Goal: Information Seeking & Learning: Check status

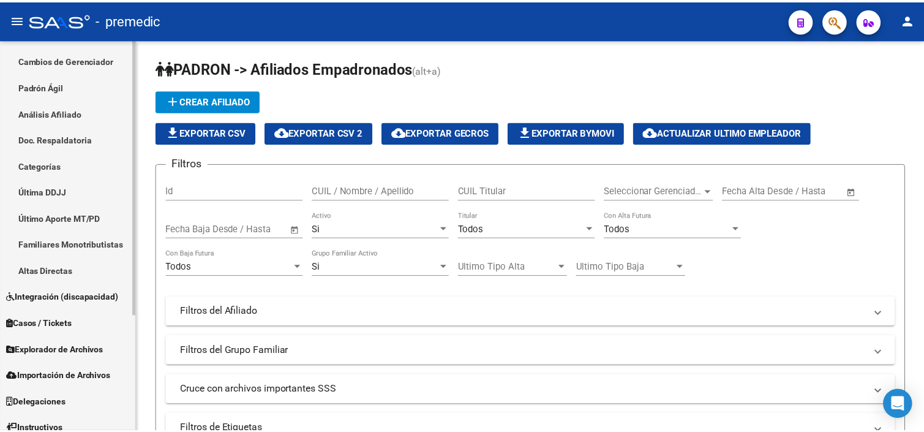
scroll to position [103, 0]
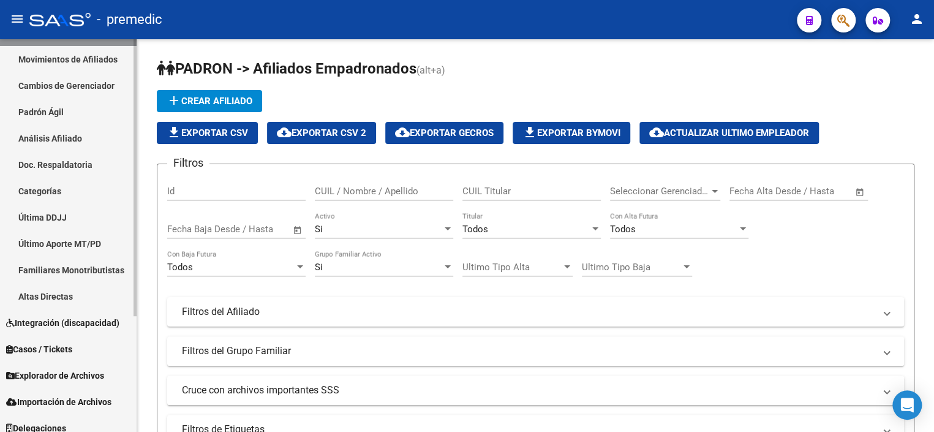
click at [62, 111] on link "Padrón Ágil" at bounding box center [68, 112] width 137 height 26
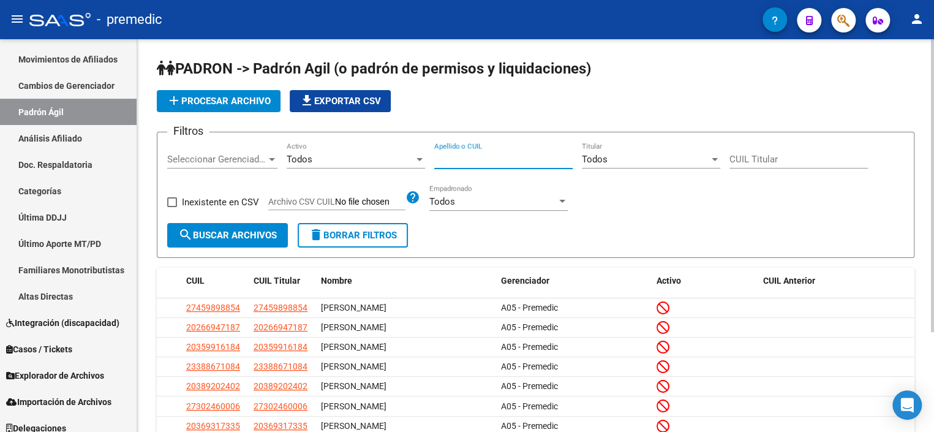
click at [463, 157] on input "Apellido o CUIL" at bounding box center [503, 159] width 138 height 11
paste input "32326051"
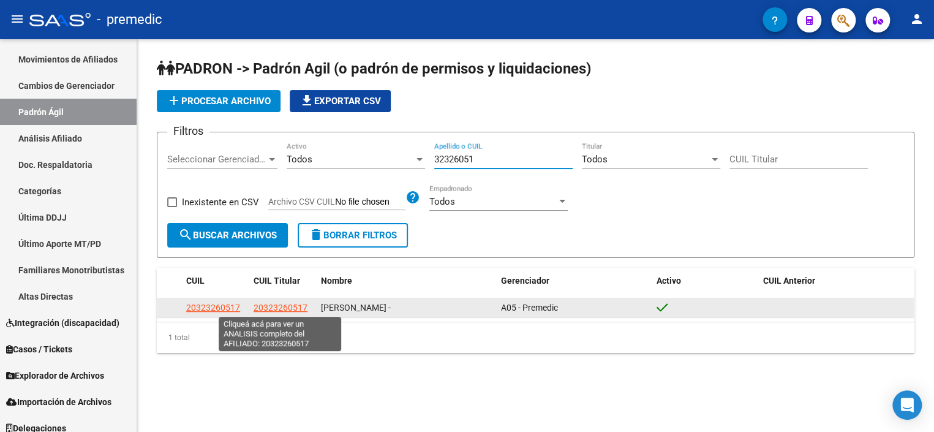
type input "32326051"
click at [269, 307] on span "20323260517" at bounding box center [281, 307] width 54 height 10
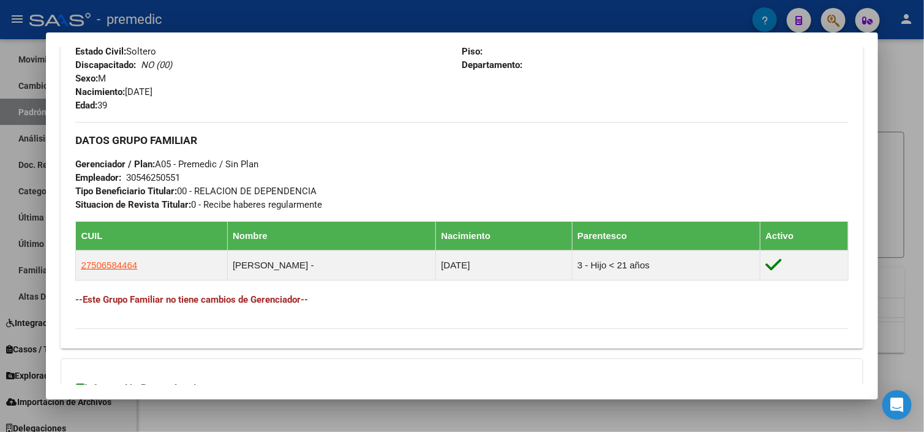
scroll to position [634, 0]
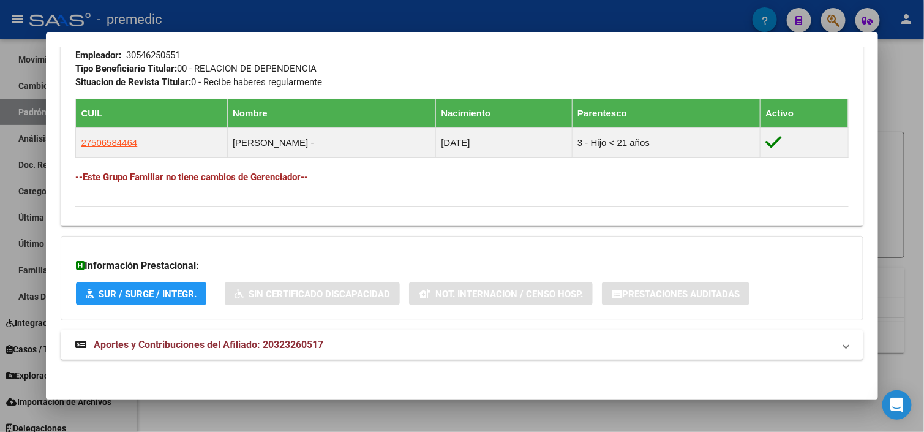
click at [233, 339] on span "Aportes y Contribuciones del Afiliado: 20323260517" at bounding box center [209, 345] width 230 height 12
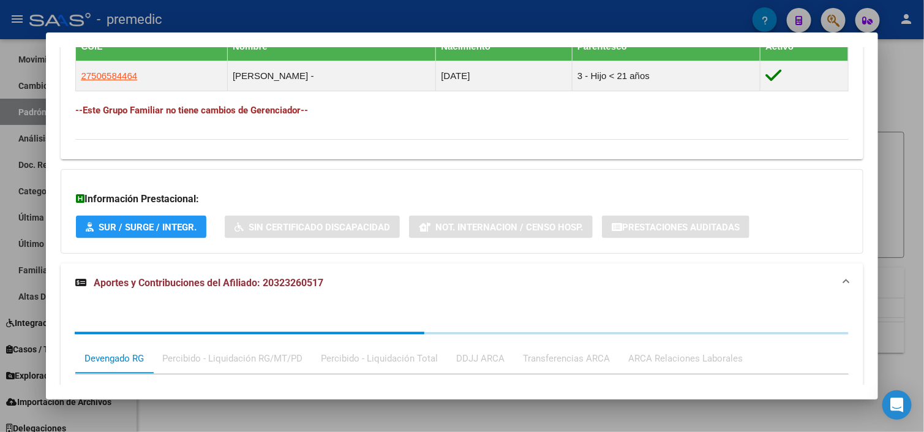
scroll to position [767, 0]
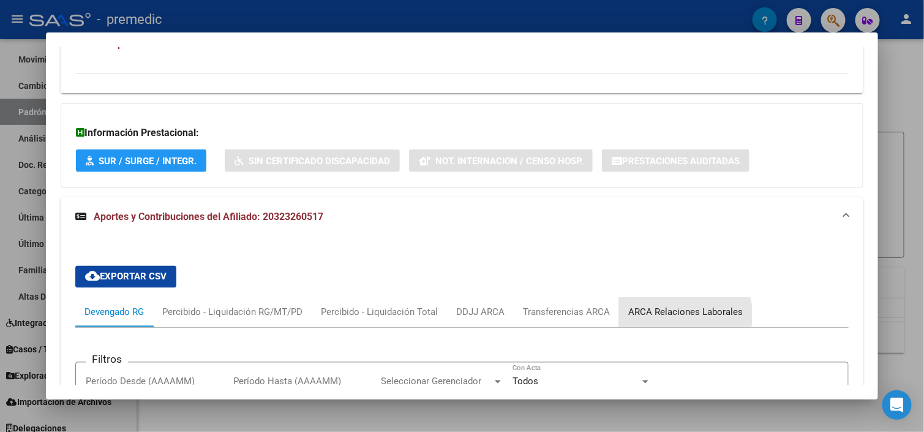
click at [667, 313] on div "ARCA Relaciones Laborales" at bounding box center [685, 312] width 115 height 13
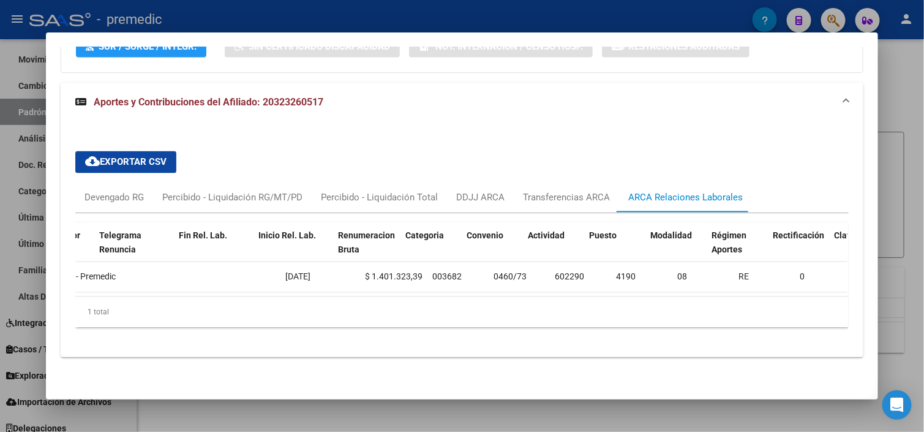
scroll to position [0, 302]
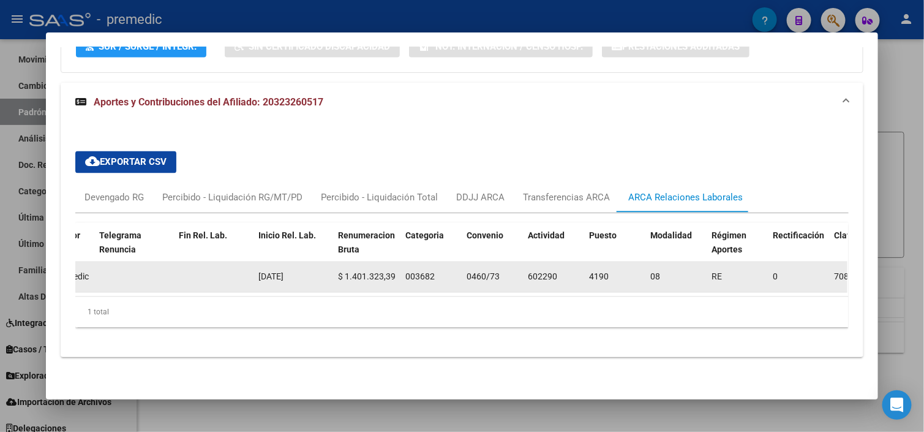
click at [350, 272] on span "$ 1.401.323,39" at bounding box center [367, 277] width 58 height 10
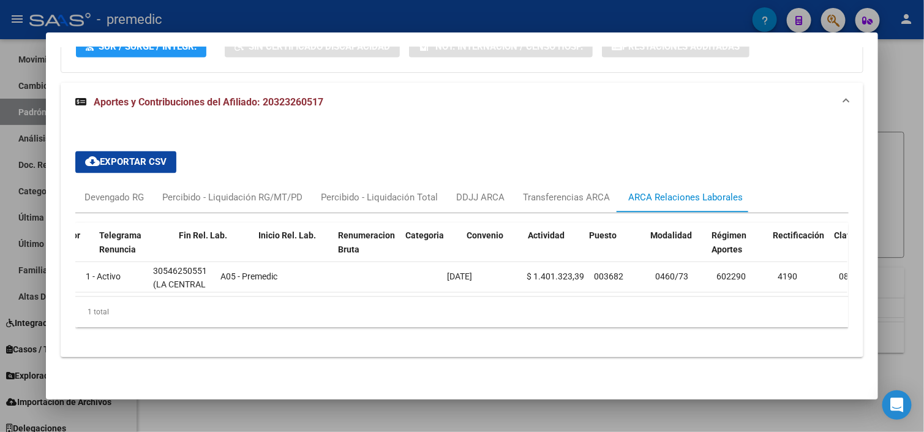
scroll to position [0, 0]
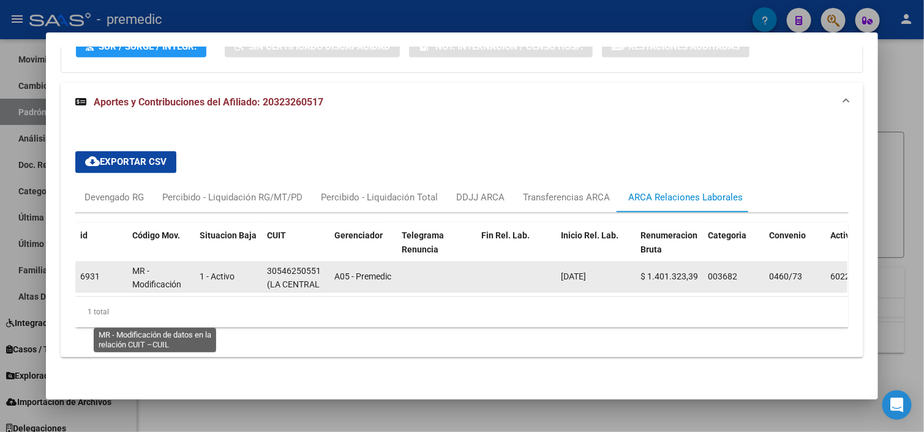
click at [156, 280] on span "MR - Modificación de datos en la relación CUIT –CUIL" at bounding box center [161, 299] width 58 height 66
click at [289, 265] on div "30546250551" at bounding box center [294, 272] width 54 height 14
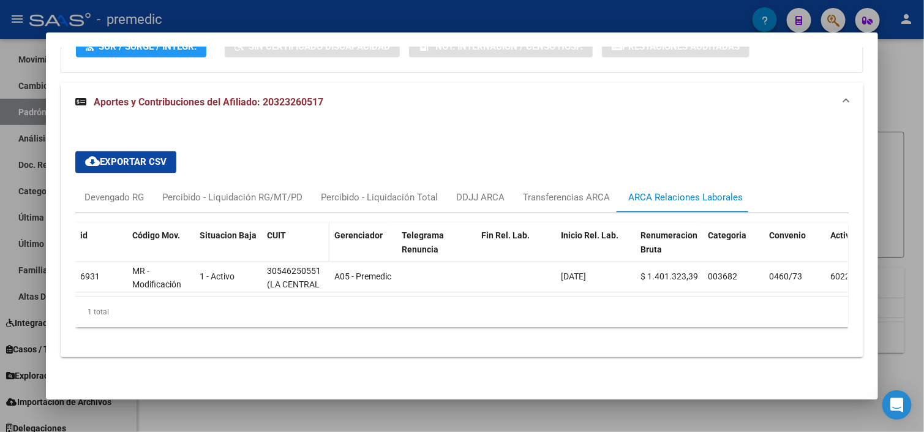
drag, startPoint x: 277, startPoint y: 250, endPoint x: 268, endPoint y: 253, distance: 9.5
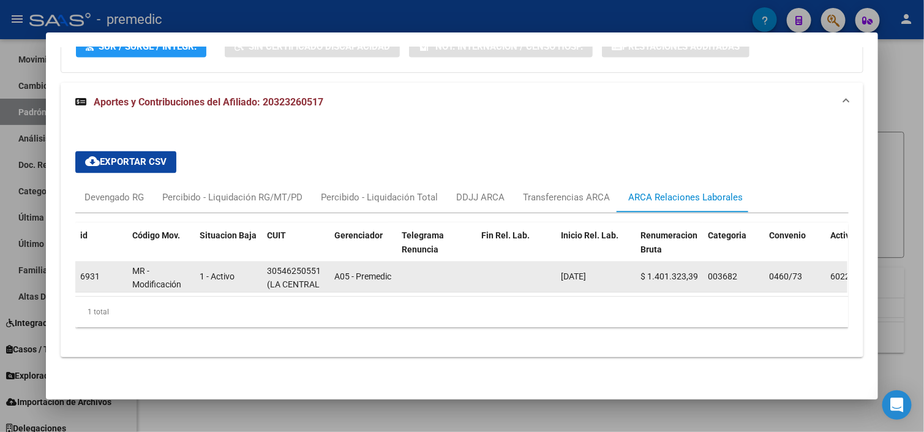
click at [277, 250] on datatable-header-cell "CUIT" at bounding box center [295, 250] width 67 height 54
click at [81, 272] on span "6931" at bounding box center [90, 277] width 20 height 10
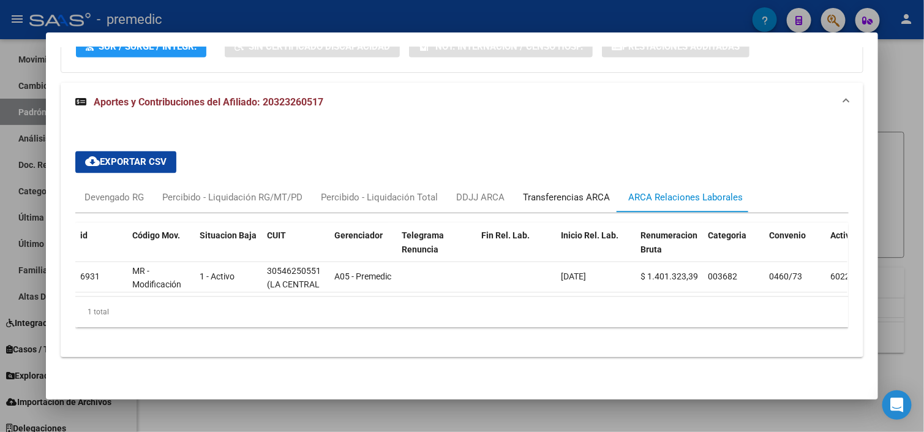
click at [576, 191] on div "Transferencias ARCA" at bounding box center [566, 197] width 87 height 13
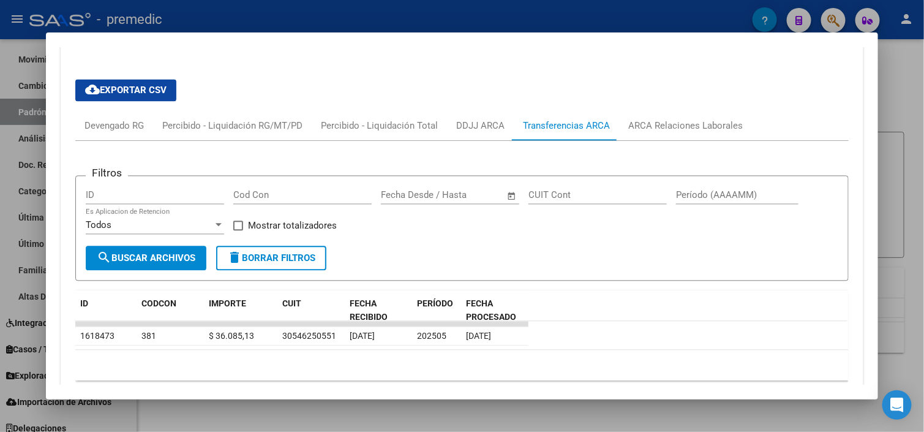
scroll to position [1003, 0]
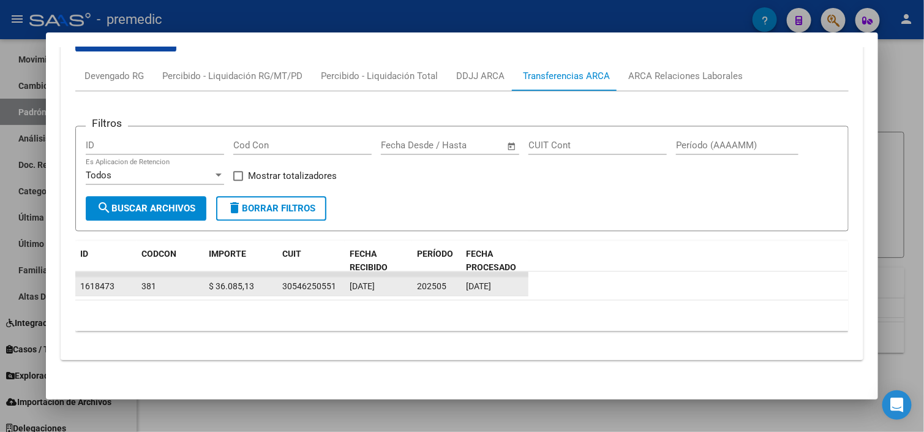
click at [396, 280] on div "[DATE]" at bounding box center [379, 286] width 58 height 14
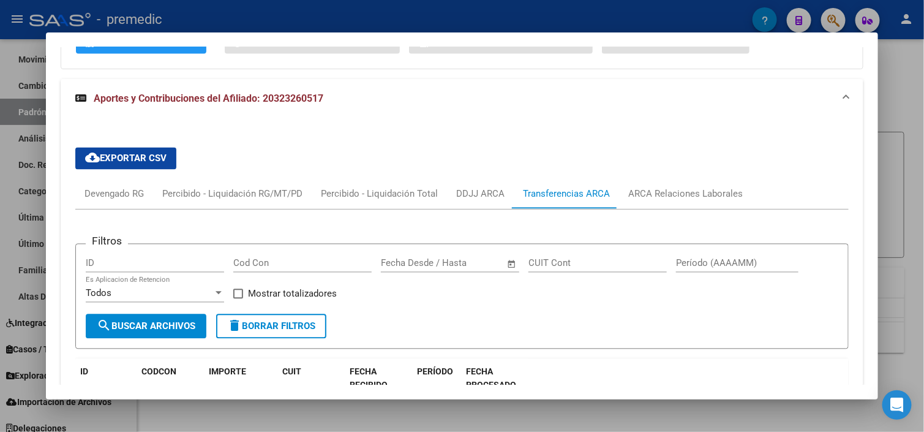
scroll to position [881, 0]
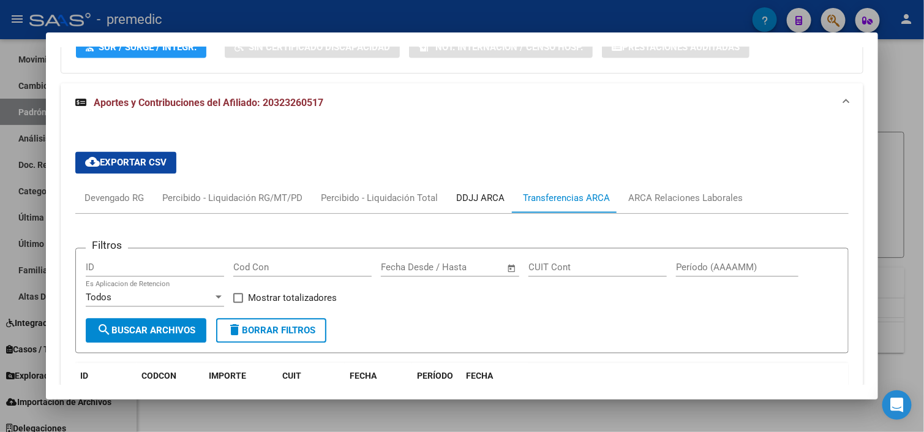
click at [462, 199] on div "DDJJ ARCA" at bounding box center [480, 198] width 48 height 13
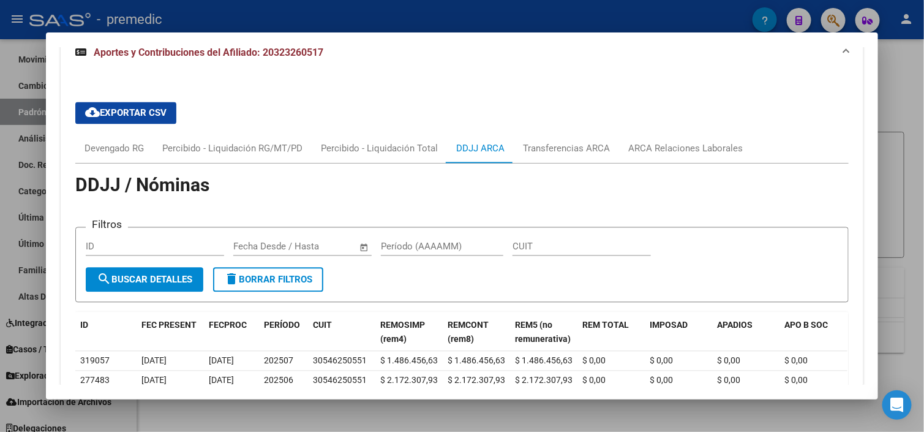
scroll to position [1064, 0]
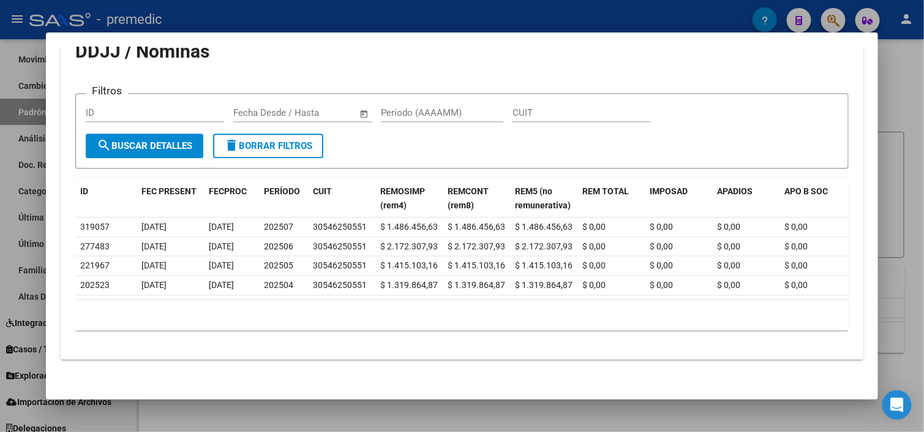
drag, startPoint x: 306, startPoint y: 293, endPoint x: 368, endPoint y: 303, distance: 63.2
click at [362, 299] on datatable-body "319057 [DATE] [DATE] 202507 30546250551 $ 1.486.456,63 $ 1.486.456,63 $ 1.486.4…" at bounding box center [461, 257] width 772 height 81
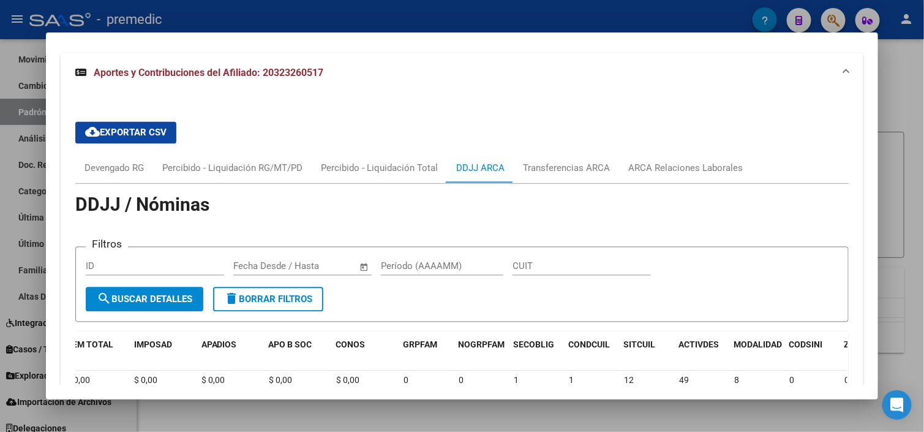
scroll to position [881, 0]
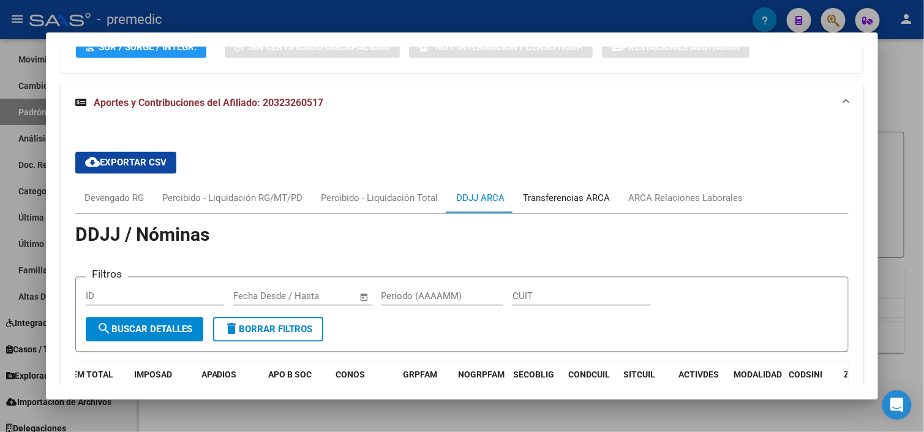
click at [556, 201] on div "Transferencias ARCA" at bounding box center [566, 198] width 87 height 13
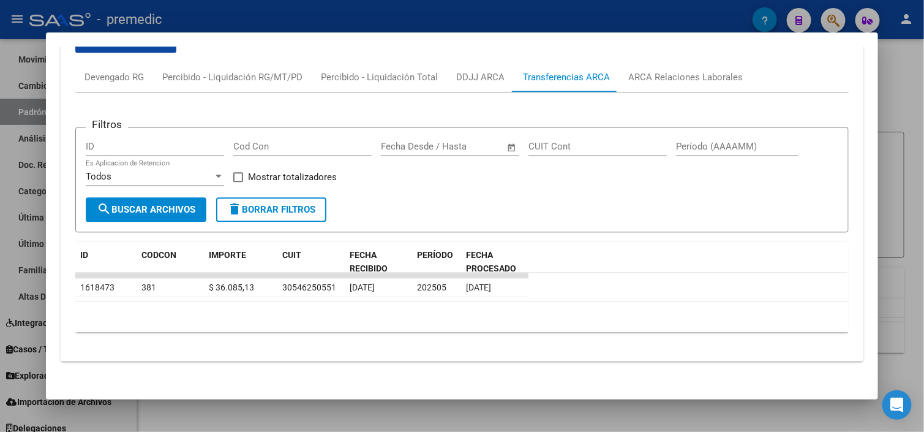
scroll to position [1003, 0]
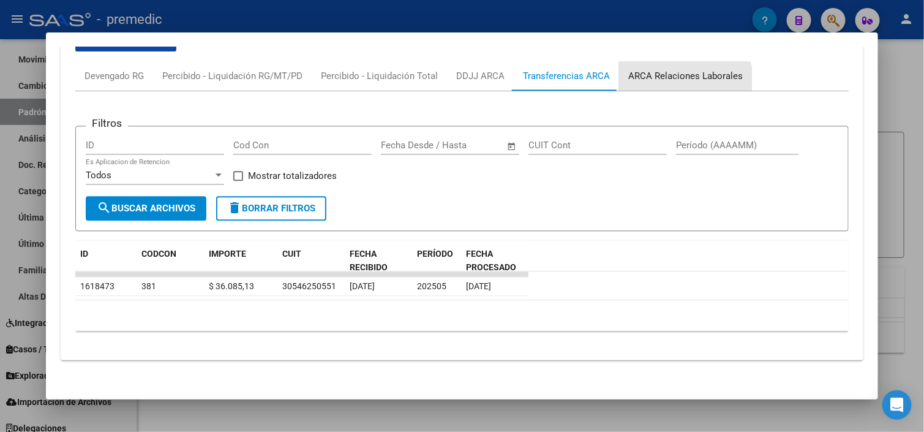
click at [672, 81] on div "ARCA Relaciones Laborales" at bounding box center [685, 75] width 115 height 13
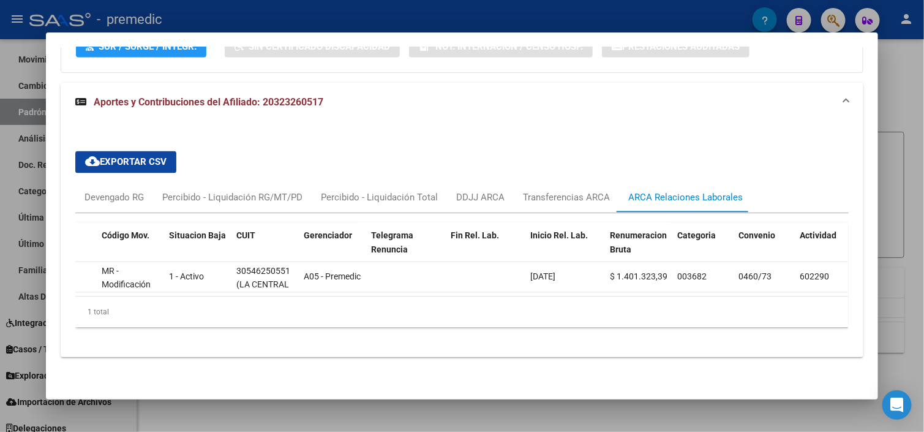
scroll to position [0, 0]
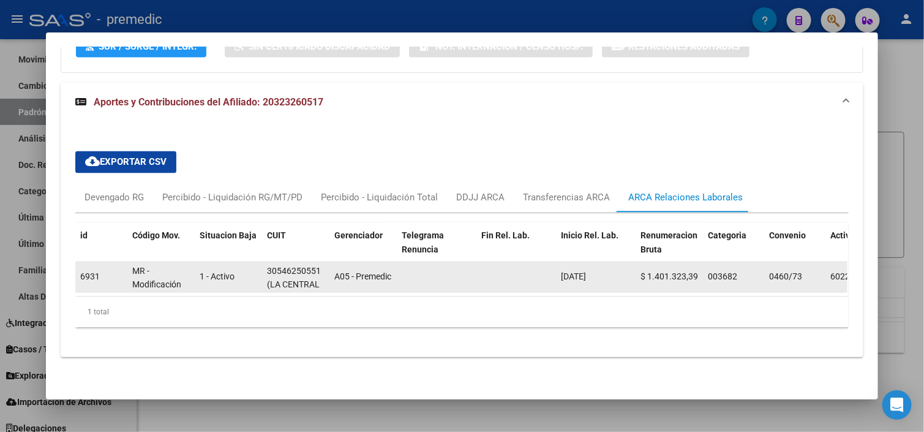
click at [281, 280] on span "(LA CENTRAL DE [PERSON_NAME] SOCIEDAD ANONIMA COMERCIAL)" at bounding box center [300, 320] width 66 height 80
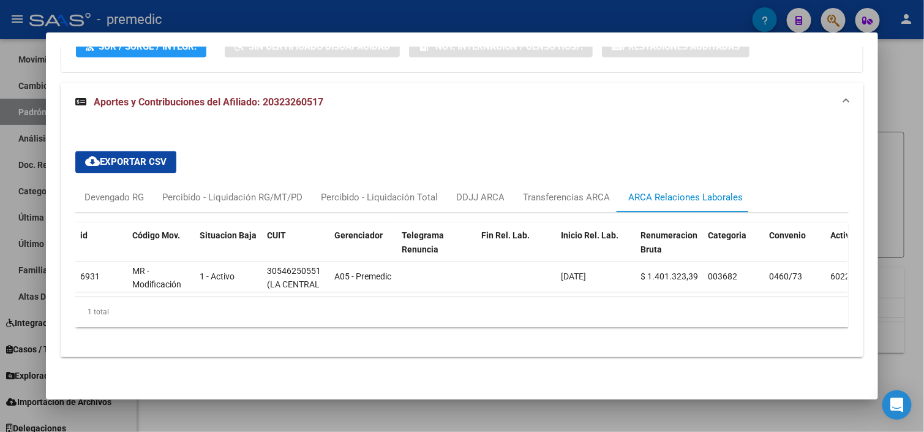
click at [529, 309] on div "1 total" at bounding box center [461, 312] width 773 height 31
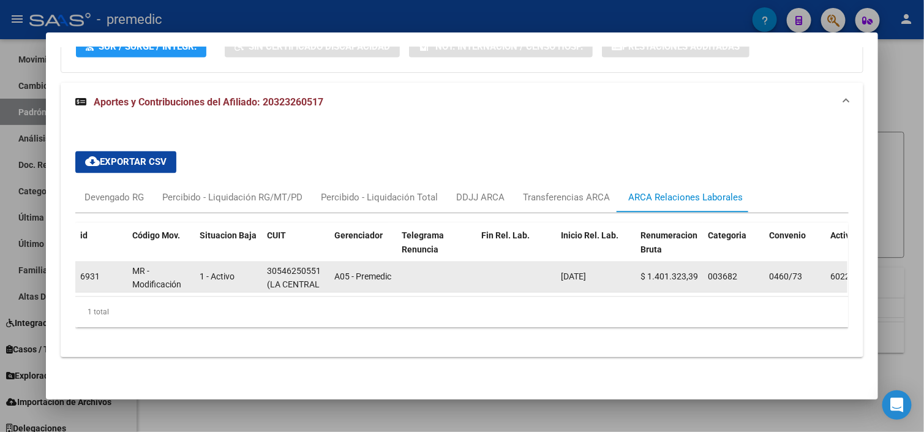
click at [241, 277] on datatable-body-cell "1 - Activo" at bounding box center [228, 277] width 67 height 30
click at [278, 262] on datatable-body-cell "30546250551 (LA CENTRAL DE [PERSON_NAME] SOCIEDAD ANONIMA COMERCIAL)" at bounding box center [295, 277] width 67 height 30
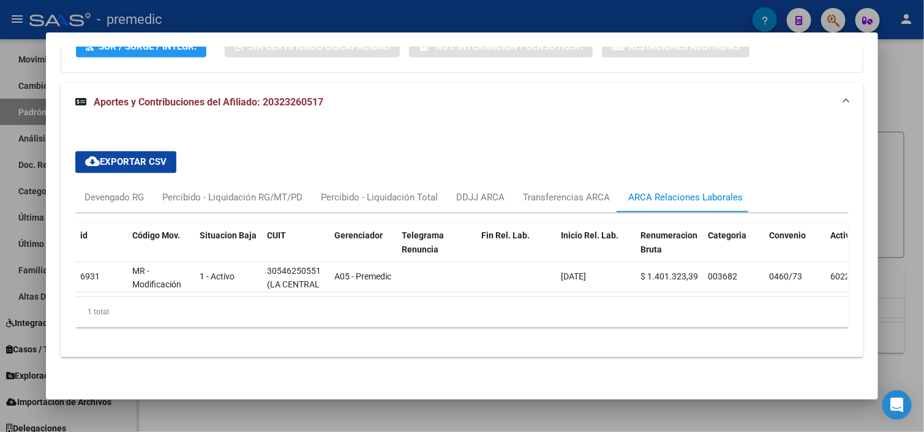
click at [299, 325] on div "1 total" at bounding box center [461, 312] width 773 height 31
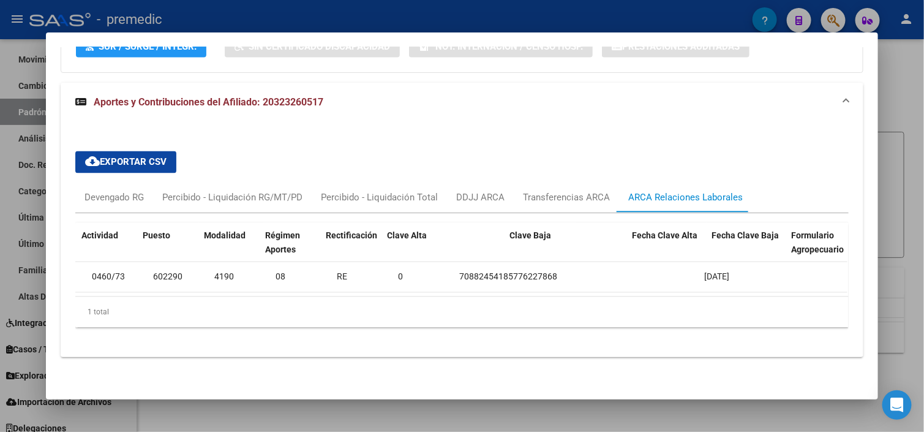
scroll to position [0, 749]
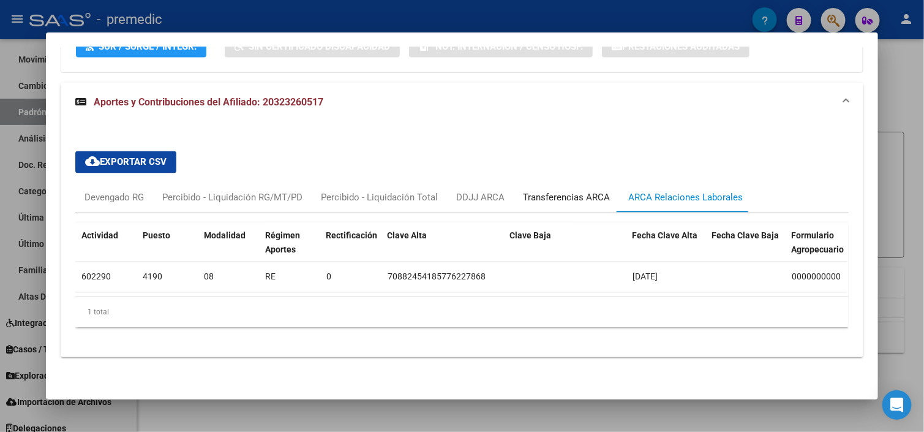
click at [588, 191] on div "Transferencias ARCA" at bounding box center [566, 197] width 87 height 13
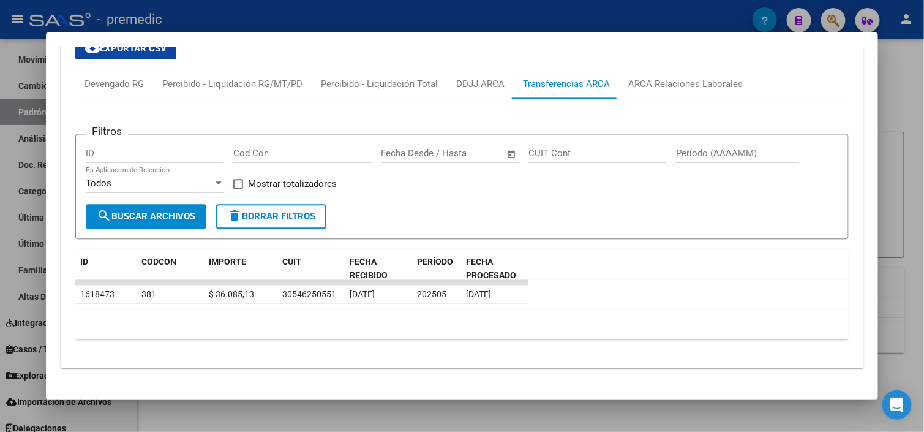
scroll to position [1003, 0]
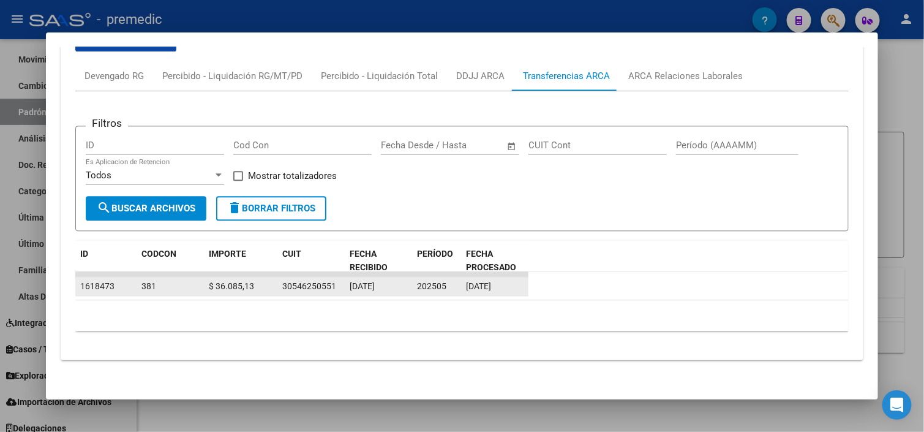
drag, startPoint x: 351, startPoint y: 272, endPoint x: 200, endPoint y: 276, distance: 151.3
click at [212, 277] on datatable-scroller "1618473 381 $ 36.085,13 30546250551 [DATE] 202505 [DATE]" at bounding box center [461, 283] width 772 height 25
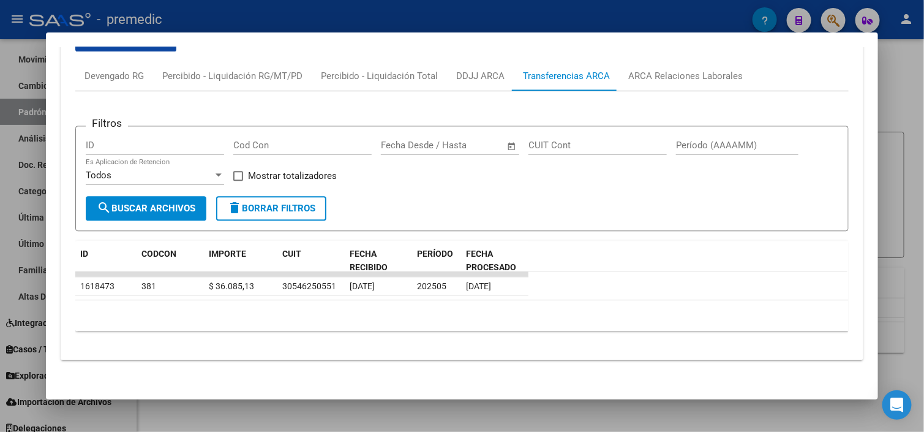
drag, startPoint x: 200, startPoint y: 272, endPoint x: 139, endPoint y: 315, distance: 75.1
click at [144, 272] on div at bounding box center [301, 274] width 453 height 6
drag, startPoint x: 366, startPoint y: 272, endPoint x: 581, endPoint y: 274, distance: 215.6
click at [585, 272] on datatable-summary-row at bounding box center [461, 274] width 772 height 6
drag, startPoint x: 506, startPoint y: 270, endPoint x: 476, endPoint y: 277, distance: 31.3
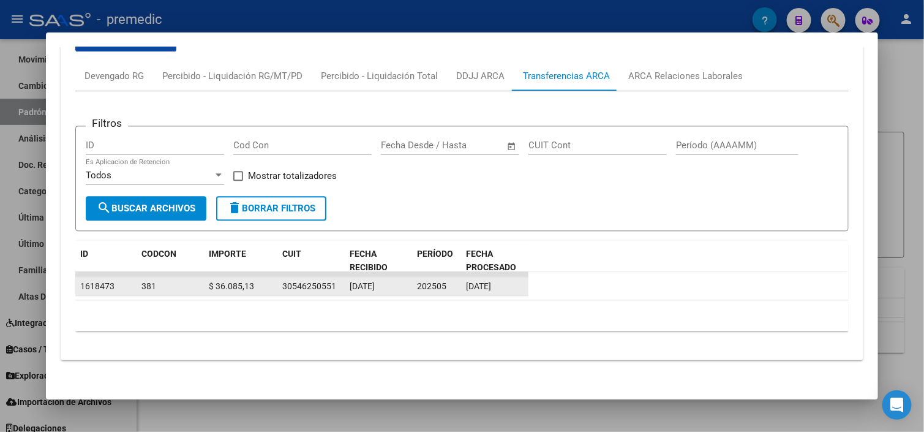
click at [564, 266] on div "ID CODCON IMPORTE CUIT FECHA RECIBIDO PERÍODO FECHA PROCESADO 1618473 381 $ 36.…" at bounding box center [461, 286] width 773 height 91
